Goal: Task Accomplishment & Management: Complete application form

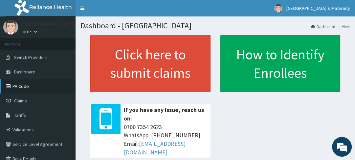
click at [27, 83] on link "PA Code" at bounding box center [38, 86] width 76 height 14
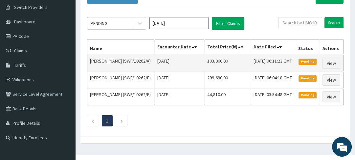
scroll to position [47, 0]
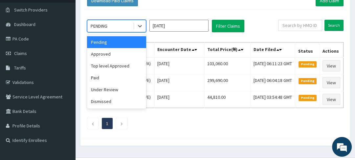
click at [105, 54] on div "Approved" at bounding box center [116, 54] width 59 height 12
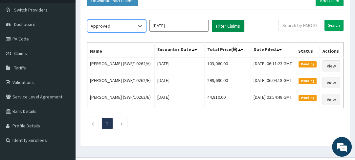
click at [228, 25] on button "Filter Claims" at bounding box center [228, 26] width 33 height 12
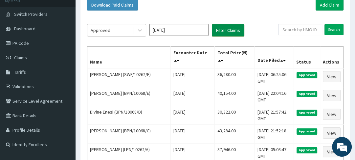
scroll to position [41, 0]
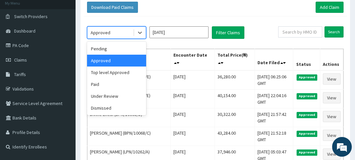
click at [113, 98] on div "Under Review" at bounding box center [116, 96] width 59 height 12
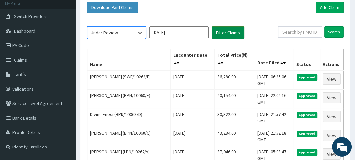
click at [226, 32] on button "Filter Claims" at bounding box center [228, 32] width 33 height 12
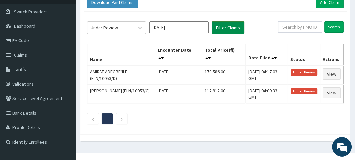
scroll to position [54, 0]
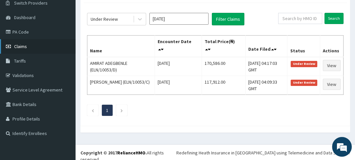
click at [29, 45] on link "Claims" at bounding box center [38, 46] width 76 height 14
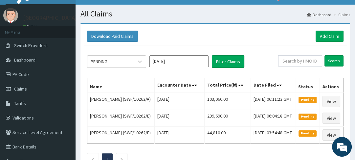
scroll to position [11, 0]
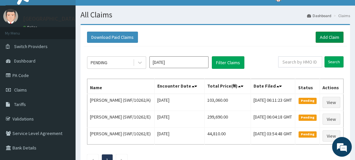
click at [326, 37] on link "Add Claim" at bounding box center [330, 37] width 28 height 11
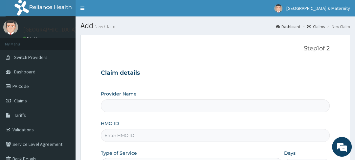
type input "[GEOGRAPHIC_DATA]"
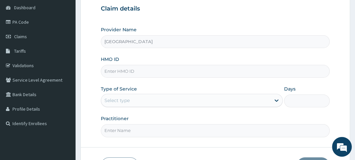
scroll to position [65, 0]
click at [154, 70] on input "HMO ID" at bounding box center [215, 70] width 229 height 13
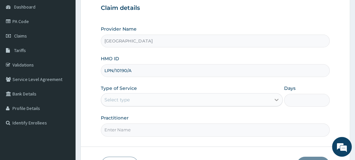
type input "LPN/10190/A"
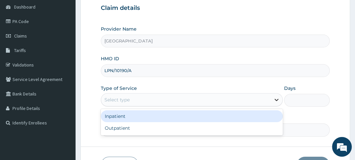
click at [277, 99] on icon at bounding box center [277, 99] width 7 height 7
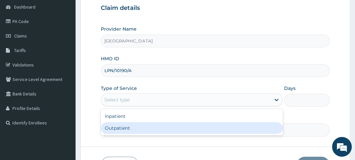
click at [221, 129] on div "Outpatient" at bounding box center [192, 128] width 182 height 12
type input "1"
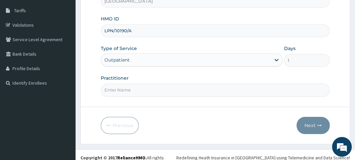
scroll to position [109, 0]
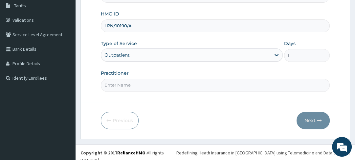
click at [154, 86] on input "Practitioner" at bounding box center [215, 85] width 229 height 13
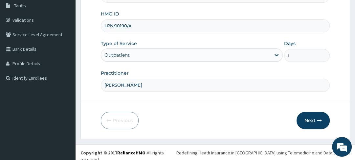
type input "[PERSON_NAME]"
click at [312, 117] on button "Next" at bounding box center [313, 120] width 33 height 17
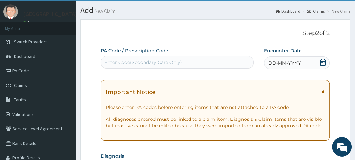
scroll to position [14, 0]
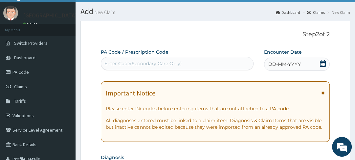
click at [322, 95] on icon at bounding box center [324, 92] width 4 height 5
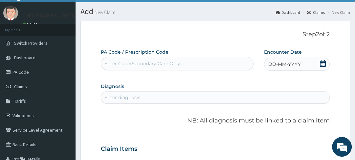
click at [324, 64] on icon at bounding box center [323, 63] width 7 height 7
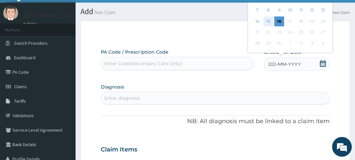
click at [270, 22] on div "15" at bounding box center [269, 21] width 10 height 10
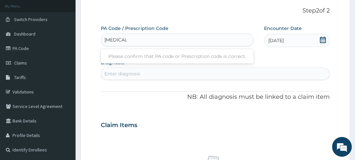
scroll to position [33, 0]
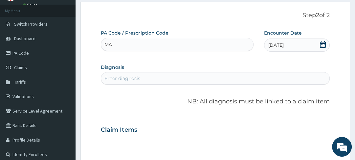
type input "M"
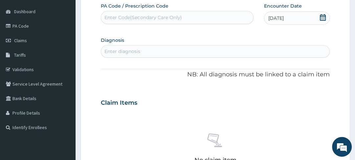
scroll to position [67, 0]
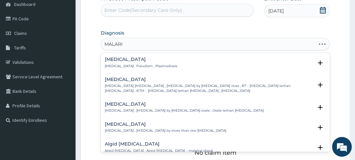
type input "[MEDICAL_DATA]"
click at [118, 58] on h4 "[MEDICAL_DATA]" at bounding box center [141, 59] width 72 height 5
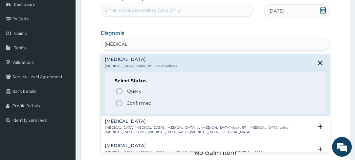
click at [119, 104] on icon "status option filled" at bounding box center [119, 103] width 8 height 8
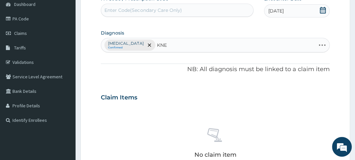
type input "KNEE"
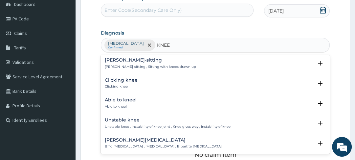
scroll to position [245, 0]
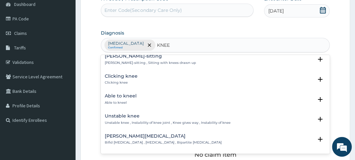
click at [180, 128] on div "Unstable knee Unstable knee , Instability of knee joint , Knee gives way , Inst…" at bounding box center [215, 121] width 229 height 20
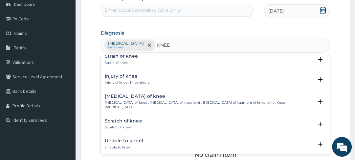
scroll to position [478, 0]
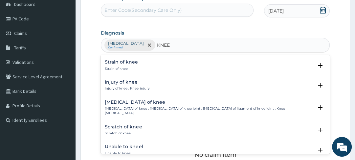
click at [123, 65] on div "Strain of knee Strain of knee" at bounding box center [121, 66] width 33 height 12
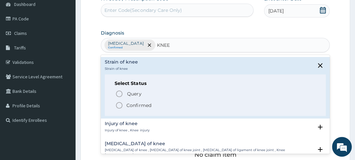
click at [121, 105] on icon "status option filled" at bounding box center [119, 105] width 8 height 8
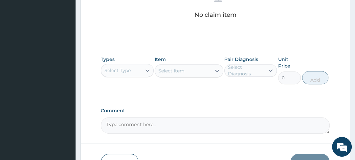
scroll to position [208, 0]
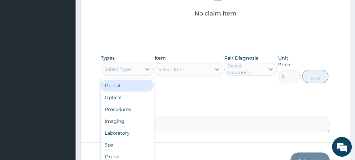
click at [129, 111] on div "Procedures" at bounding box center [127, 109] width 53 height 12
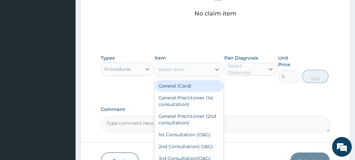
click at [188, 90] on div "General (Card)" at bounding box center [189, 86] width 69 height 12
type input "2000"
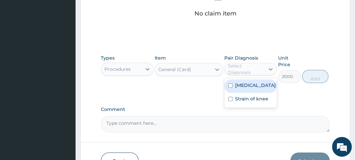
click at [231, 86] on input "checkbox" at bounding box center [230, 85] width 4 height 4
checkbox input "true"
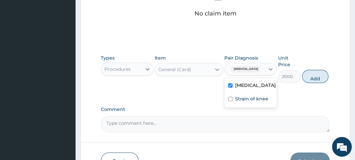
click at [232, 100] on input "checkbox" at bounding box center [230, 99] width 4 height 4
checkbox input "true"
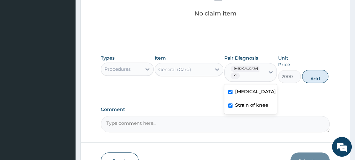
click at [316, 79] on button "Add" at bounding box center [315, 76] width 26 height 13
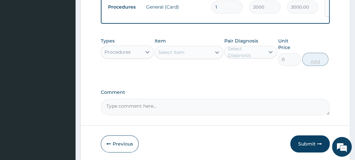
scroll to position [198, 0]
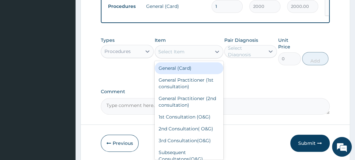
click at [196, 83] on div "General Practitioner (1st consultation)" at bounding box center [189, 83] width 69 height 18
type input "3000"
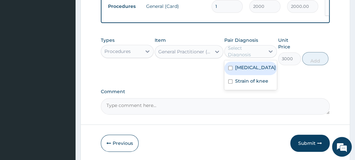
click at [232, 67] on input "checkbox" at bounding box center [230, 68] width 4 height 4
checkbox input "true"
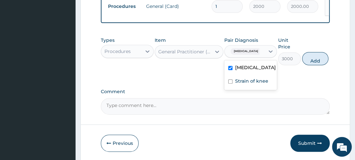
click at [232, 82] on input "checkbox" at bounding box center [230, 81] width 4 height 4
checkbox input "true"
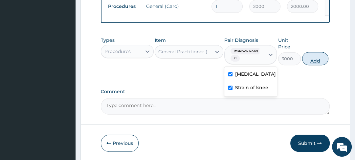
click at [317, 61] on button "Add" at bounding box center [315, 58] width 26 height 13
type input "0"
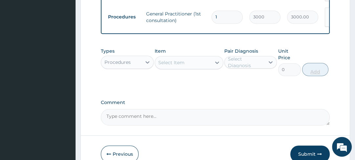
scroll to position [216, 0]
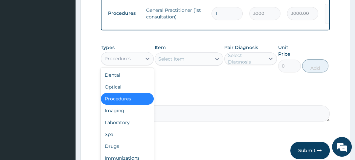
click at [127, 122] on div "Laboratory" at bounding box center [127, 122] width 53 height 12
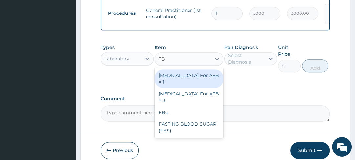
type input "FBC"
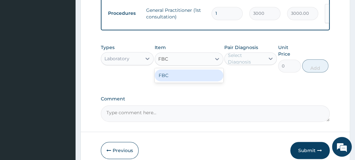
click at [191, 76] on div "FBC" at bounding box center [189, 75] width 69 height 12
type input "4000"
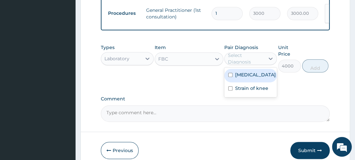
click at [231, 73] on input "checkbox" at bounding box center [230, 75] width 4 height 4
checkbox input "true"
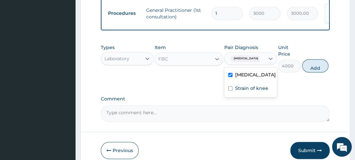
click at [236, 89] on div "Strain of knee" at bounding box center [251, 88] width 53 height 13
checkbox input "true"
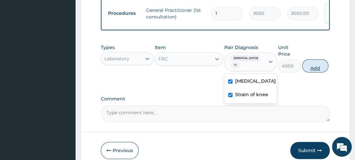
click at [317, 66] on button "Add" at bounding box center [315, 65] width 26 height 13
type input "0"
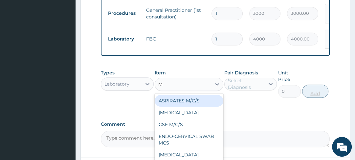
type input "MP"
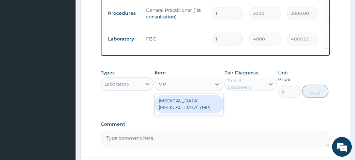
click at [201, 95] on div "MALARIA PARASITE (MP)" at bounding box center [189, 104] width 69 height 18
type input "1400"
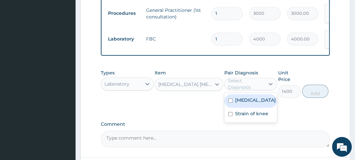
click at [232, 98] on input "checkbox" at bounding box center [230, 100] width 4 height 4
checkbox input "true"
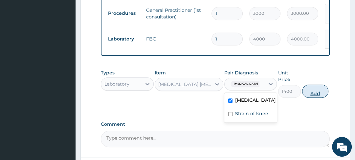
click at [311, 90] on button "Add" at bounding box center [315, 90] width 26 height 13
type input "0"
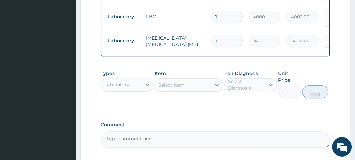
scroll to position [253, 0]
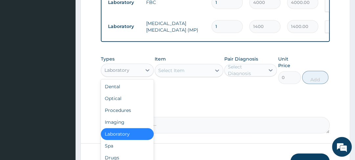
click at [120, 153] on div "Drugs" at bounding box center [127, 158] width 53 height 12
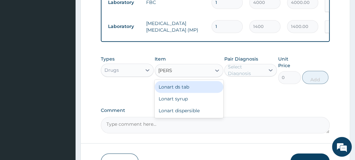
type input "LONAR"
click at [190, 81] on div "Lonart ds tab" at bounding box center [189, 87] width 69 height 12
type input "900"
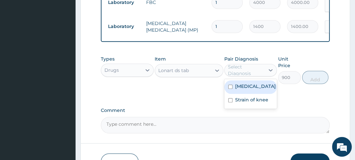
click at [232, 84] on input "checkbox" at bounding box center [230, 86] width 4 height 4
checkbox input "true"
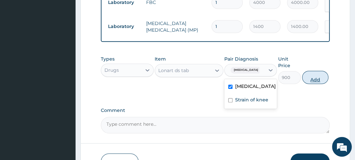
click at [310, 78] on button "Add" at bounding box center [315, 77] width 26 height 13
type input "0"
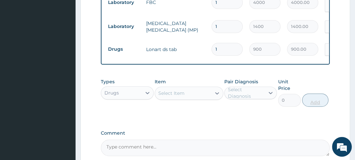
type input "0.00"
type input "6"
type input "5400.00"
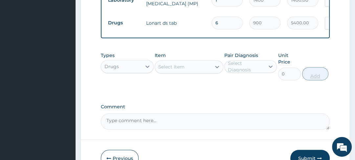
scroll to position [290, 0]
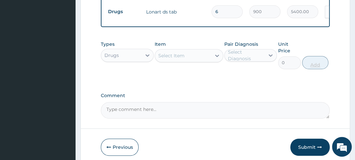
type input "6"
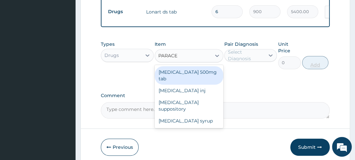
type input "PARACET"
click at [200, 68] on div "Paracetamol 500mg tab" at bounding box center [189, 75] width 69 height 18
type input "10"
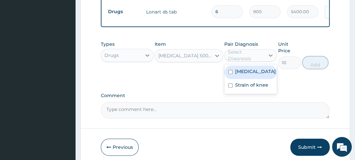
click at [231, 70] on input "checkbox" at bounding box center [230, 72] width 4 height 4
checkbox input "true"
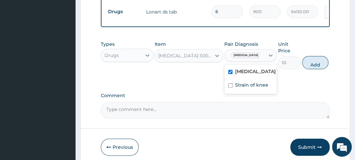
click at [231, 83] on input "checkbox" at bounding box center [230, 85] width 4 height 4
checkbox input "true"
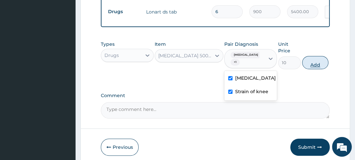
click at [306, 62] on button "Add" at bounding box center [315, 62] width 26 height 13
type input "0"
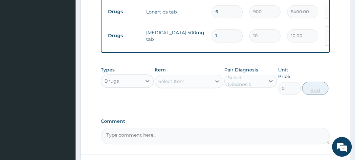
type input "18"
type input "180.00"
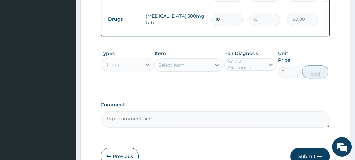
scroll to position [308, 0]
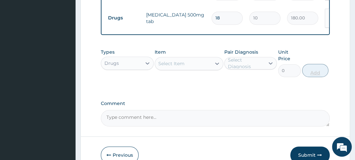
type input "18"
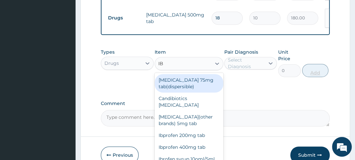
type input "I"
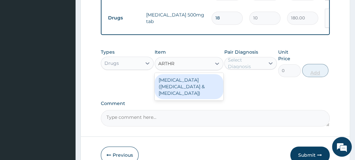
type input "ARTHR"
click at [190, 73] on div "Types Drugs Item option Paracetamol 500mg tab, selected. option Arthrotec(diclo…" at bounding box center [215, 67] width 229 height 45
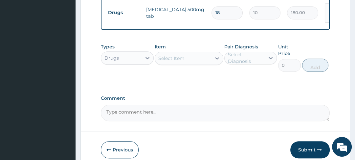
scroll to position [314, 0]
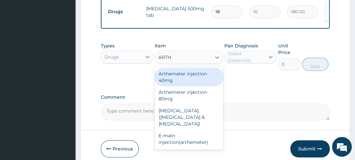
type input "ARTHR"
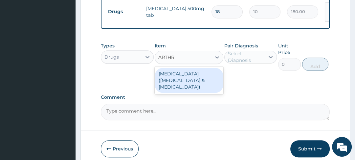
click at [191, 68] on div "Arthrotec(diclofenac &misoprostol)" at bounding box center [189, 80] width 69 height 25
type input "114"
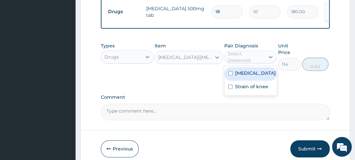
click at [232, 84] on input "checkbox" at bounding box center [230, 86] width 4 height 4
checkbox input "true"
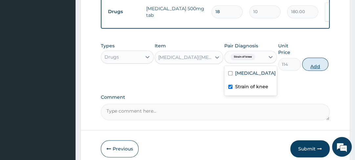
click at [316, 58] on button "Add" at bounding box center [315, 64] width 26 height 13
type input "0"
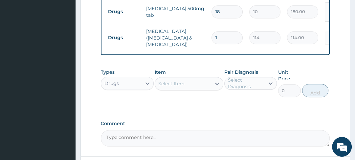
type input "10"
type input "1140.00"
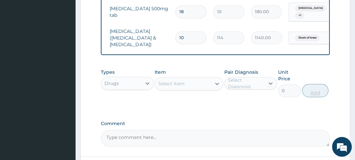
scroll to position [0, 36]
type input "10"
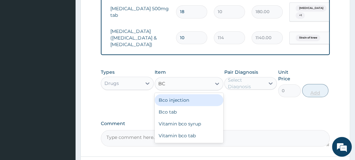
type input "BCO"
click at [169, 106] on div "Bco tab" at bounding box center [189, 112] width 69 height 12
type input "18"
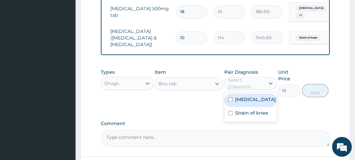
click at [232, 97] on input "checkbox" at bounding box center [230, 99] width 4 height 4
checkbox input "true"
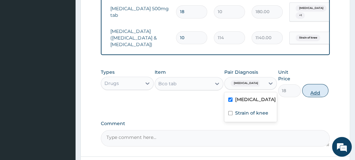
click at [315, 84] on button "Add" at bounding box center [315, 90] width 26 height 13
type input "0"
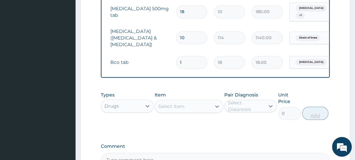
type input "14"
type input "252.00"
type input "14"
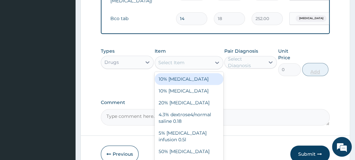
scroll to position [363, 0]
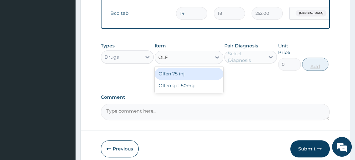
type input "OLFE"
click at [181, 80] on div "Olfen gel 50mg" at bounding box center [189, 86] width 69 height 12
type input "1320"
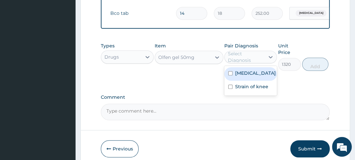
click at [231, 84] on input "checkbox" at bounding box center [230, 86] width 4 height 4
checkbox input "true"
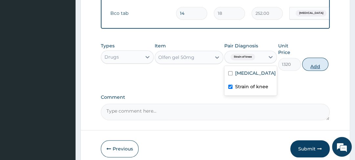
click at [315, 58] on button "Add" at bounding box center [315, 64] width 26 height 13
type input "0"
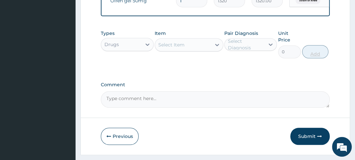
scroll to position [402, 0]
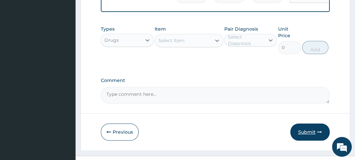
click at [312, 123] on button "Submit" at bounding box center [310, 131] width 39 height 17
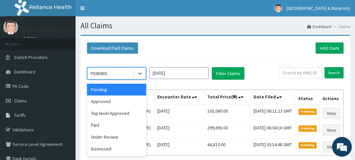
click at [105, 101] on div "Approved" at bounding box center [116, 101] width 59 height 12
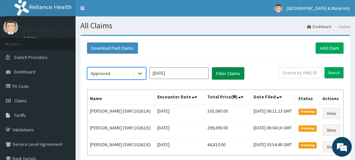
click at [223, 72] on button "Filter Claims" at bounding box center [228, 73] width 33 height 12
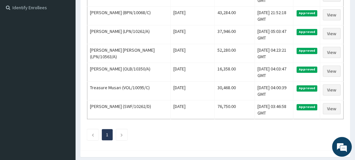
scroll to position [183, 0]
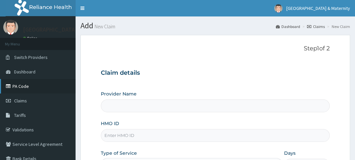
click at [30, 84] on link "PA Code" at bounding box center [38, 86] width 76 height 14
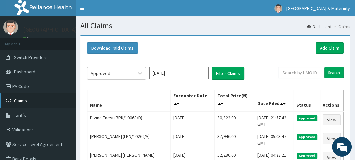
click at [28, 101] on link "Claims" at bounding box center [38, 100] width 76 height 14
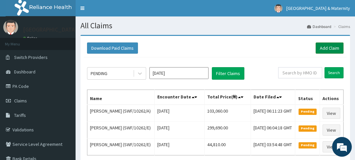
click at [323, 47] on link "Add Claim" at bounding box center [330, 47] width 28 height 11
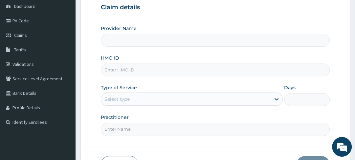
scroll to position [67, 0]
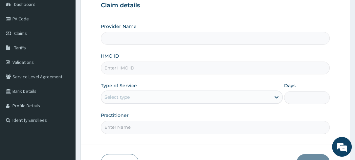
click at [137, 69] on input "HMO ID" at bounding box center [215, 67] width 229 height 13
type input "Ewekoro Hospital"
type input "LGL/10317/B"
click at [277, 96] on icon at bounding box center [277, 97] width 7 height 7
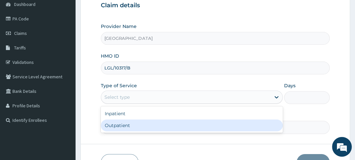
click at [224, 125] on div "Outpatient" at bounding box center [192, 125] width 182 height 12
type input "1"
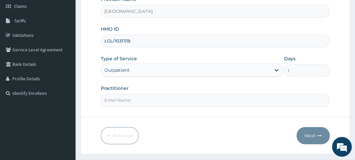
scroll to position [109, 0]
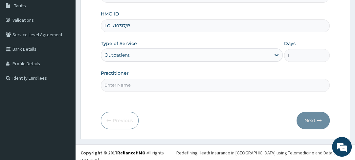
click at [209, 86] on input "Practitioner" at bounding box center [215, 85] width 229 height 13
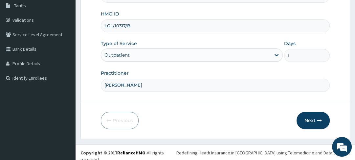
type input "MOSES"
click at [315, 117] on button "Next" at bounding box center [313, 120] width 33 height 17
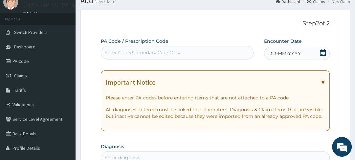
scroll to position [0, 0]
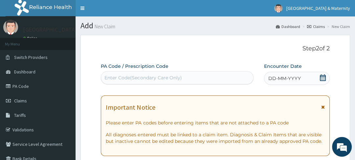
click at [322, 108] on icon at bounding box center [324, 107] width 4 height 5
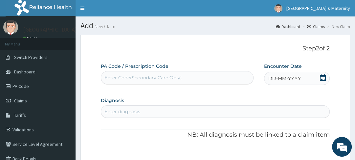
click at [322, 78] on icon at bounding box center [323, 77] width 7 height 7
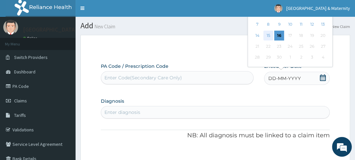
click at [269, 36] on div "15" at bounding box center [269, 36] width 10 height 10
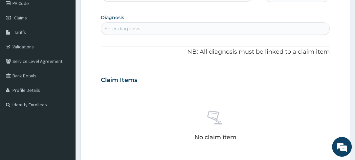
scroll to position [80, 0]
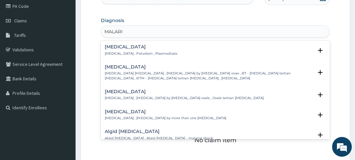
type input "MALARIA"
click at [125, 53] on p "Malaria , Paludism , Plasmodiosis" at bounding box center [141, 53] width 72 height 5
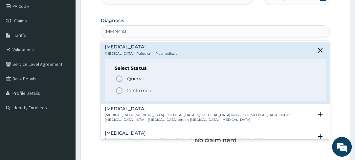
click at [121, 90] on icon "status option filled" at bounding box center [119, 90] width 8 height 8
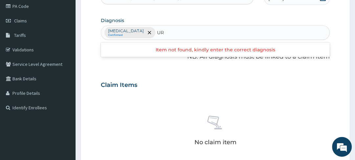
type input "U"
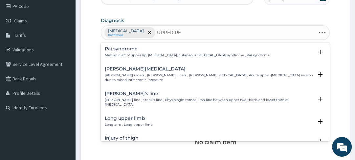
type input "UPPER RES"
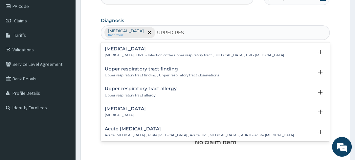
click at [134, 50] on h4 "Upper respiratory infection" at bounding box center [194, 48] width 179 height 5
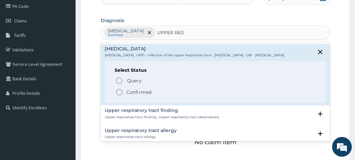
click at [119, 96] on icon "status option filled" at bounding box center [119, 92] width 8 height 8
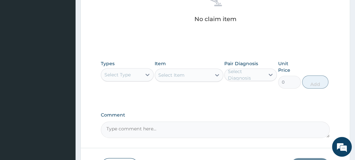
scroll to position [214, 0]
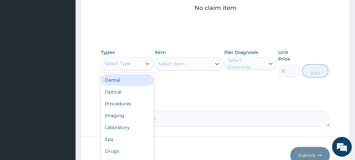
click at [129, 105] on div "Procedures" at bounding box center [127, 104] width 53 height 12
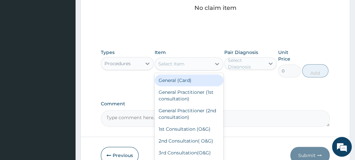
click at [193, 80] on div "General (Card)" at bounding box center [189, 80] width 69 height 12
type input "2000"
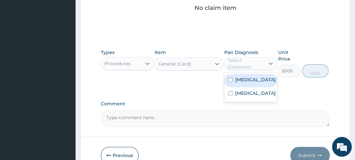
click at [231, 80] on input "checkbox" at bounding box center [230, 80] width 4 height 4
checkbox input "true"
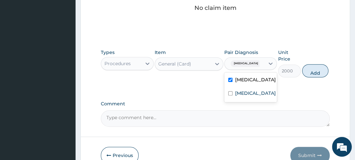
click at [232, 95] on input "checkbox" at bounding box center [230, 93] width 4 height 4
checkbox input "true"
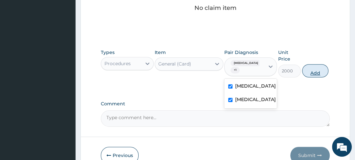
click at [310, 73] on button "Add" at bounding box center [315, 70] width 26 height 13
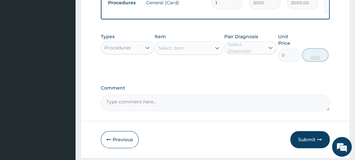
scroll to position [203, 0]
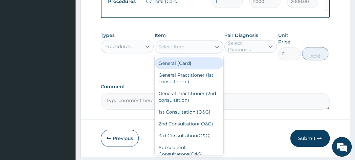
click at [190, 81] on div "General Practitioner (1st consultation)" at bounding box center [189, 78] width 69 height 18
type input "3000"
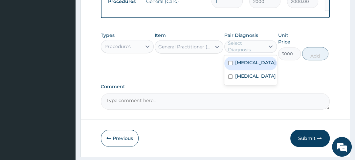
click at [230, 64] on input "checkbox" at bounding box center [230, 63] width 4 height 4
checkbox input "true"
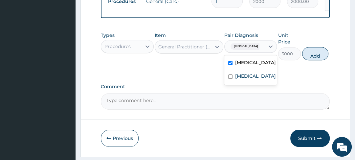
click at [231, 79] on input "checkbox" at bounding box center [230, 76] width 4 height 4
checkbox input "true"
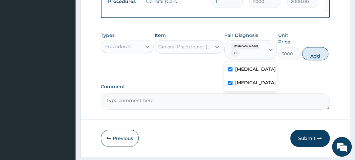
click at [308, 58] on button "Add" at bounding box center [315, 53] width 26 height 13
type input "0"
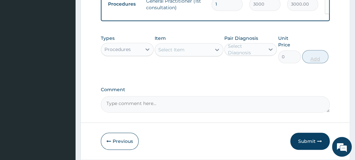
scroll to position [244, 0]
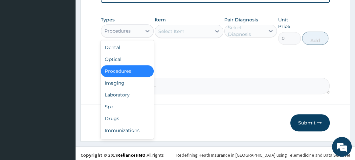
click at [126, 96] on div "Laboratory" at bounding box center [127, 95] width 53 height 12
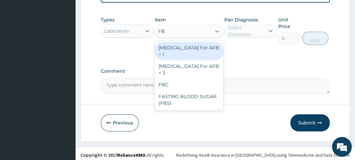
type input "FBC"
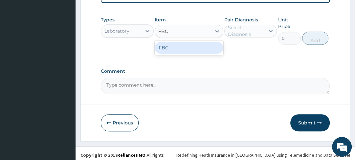
click at [195, 46] on div "FBC" at bounding box center [189, 48] width 69 height 12
type input "4000"
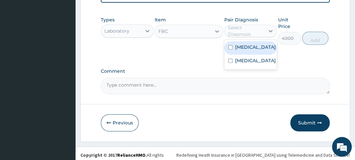
click at [231, 63] on input "checkbox" at bounding box center [230, 61] width 4 height 4
checkbox input "true"
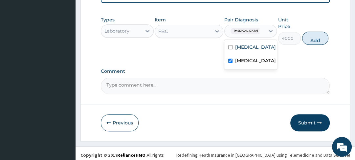
click at [232, 45] on input "checkbox" at bounding box center [230, 47] width 4 height 4
checkbox input "true"
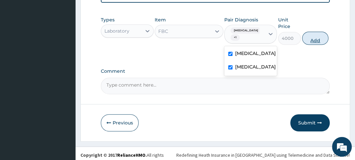
click at [315, 37] on button "Add" at bounding box center [315, 38] width 26 height 13
type input "0"
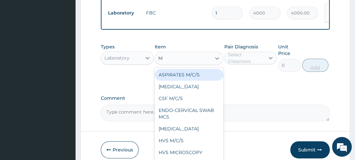
type input "MP"
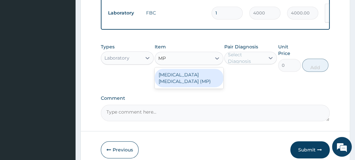
click at [204, 71] on div "MALARIA PARASITE (MP)" at bounding box center [189, 78] width 69 height 18
type input "1400"
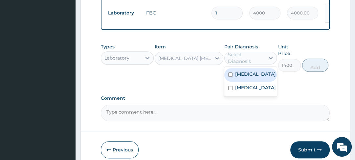
click at [233, 72] on input "checkbox" at bounding box center [230, 74] width 4 height 4
checkbox input "true"
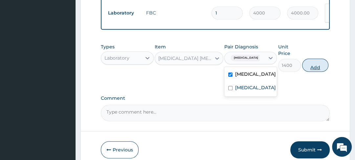
click at [305, 65] on button "Add" at bounding box center [315, 65] width 26 height 13
type input "0"
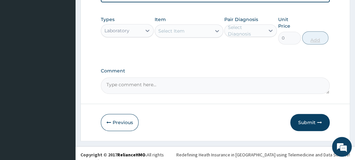
scroll to position [292, 0]
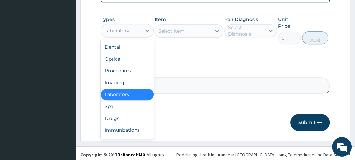
click at [117, 116] on div "Drugs" at bounding box center [127, 118] width 53 height 12
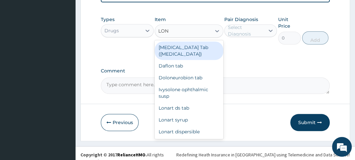
type input "LONA"
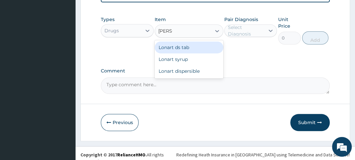
click at [190, 46] on div "Lonart ds tab" at bounding box center [189, 47] width 69 height 12
type input "900"
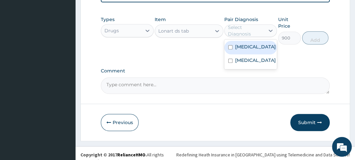
click at [232, 45] on input "checkbox" at bounding box center [230, 47] width 4 height 4
checkbox input "true"
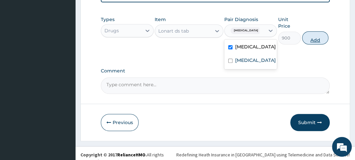
click at [310, 36] on button "Add" at bounding box center [315, 37] width 26 height 13
type input "0"
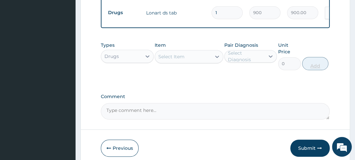
type input "0.00"
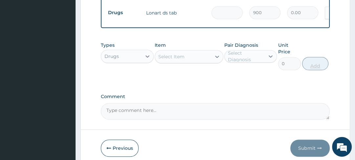
type input "6"
type input "5400.00"
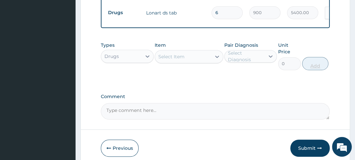
type input "6"
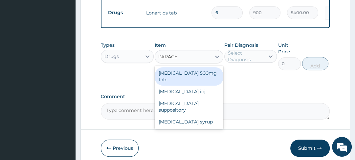
type input "PARACET"
click at [205, 72] on div "Paracetamol 500mg tab" at bounding box center [189, 76] width 69 height 18
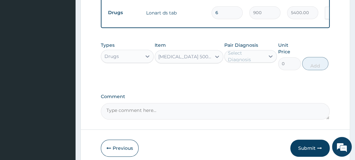
type input "10"
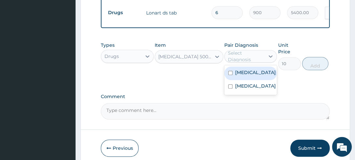
click at [231, 88] on input "checkbox" at bounding box center [230, 86] width 4 height 4
checkbox input "true"
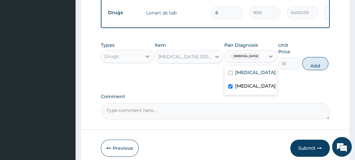
click at [232, 71] on input "checkbox" at bounding box center [230, 73] width 4 height 4
checkbox input "true"
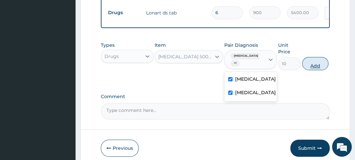
click at [311, 64] on button "Add" at bounding box center [315, 63] width 26 height 13
type input "0"
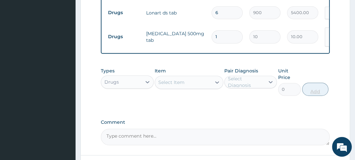
type input "18"
type input "180.00"
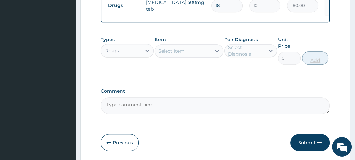
scroll to position [325, 0]
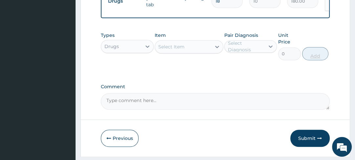
type input "18"
type input "IB"
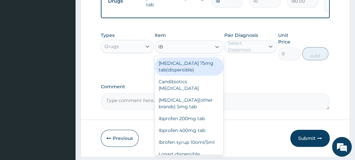
click at [191, 124] on div "Ibprofen 400mg tab" at bounding box center [189, 130] width 69 height 12
type input "20"
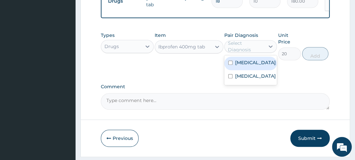
click at [232, 60] on input "checkbox" at bounding box center [230, 62] width 4 height 4
checkbox input "true"
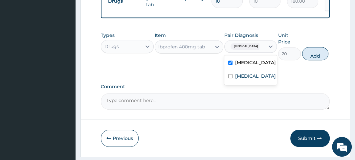
click at [231, 78] on input "checkbox" at bounding box center [230, 76] width 4 height 4
checkbox input "true"
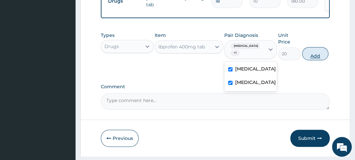
click at [309, 53] on button "Add" at bounding box center [315, 53] width 26 height 13
type input "0"
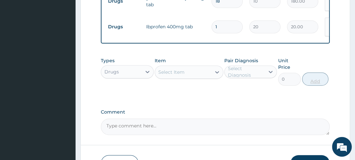
type input "10"
type input "200.00"
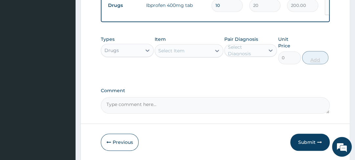
scroll to position [351, 0]
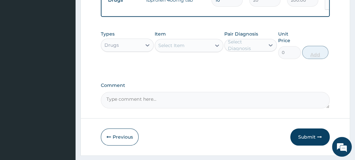
type input "10"
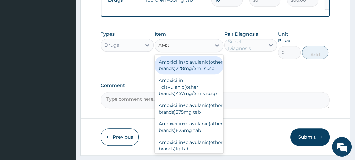
type input "AMOX"
click at [184, 126] on div "Amoxicilin+clavulanic(other brands)625mg tab" at bounding box center [189, 127] width 69 height 18
type input "186"
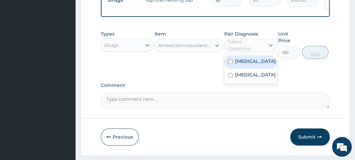
click at [232, 77] on input "checkbox" at bounding box center [230, 75] width 4 height 4
checkbox input "true"
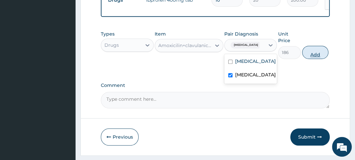
click at [312, 47] on button "Add" at bounding box center [315, 52] width 26 height 13
type input "0"
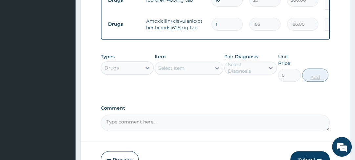
type input "14"
type input "2604.00"
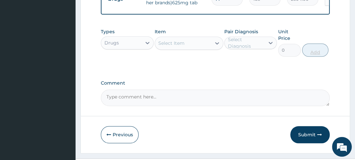
scroll to position [385, 0]
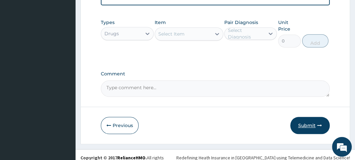
click at [310, 120] on button "Submit" at bounding box center [310, 125] width 39 height 17
